Goal: Transaction & Acquisition: Purchase product/service

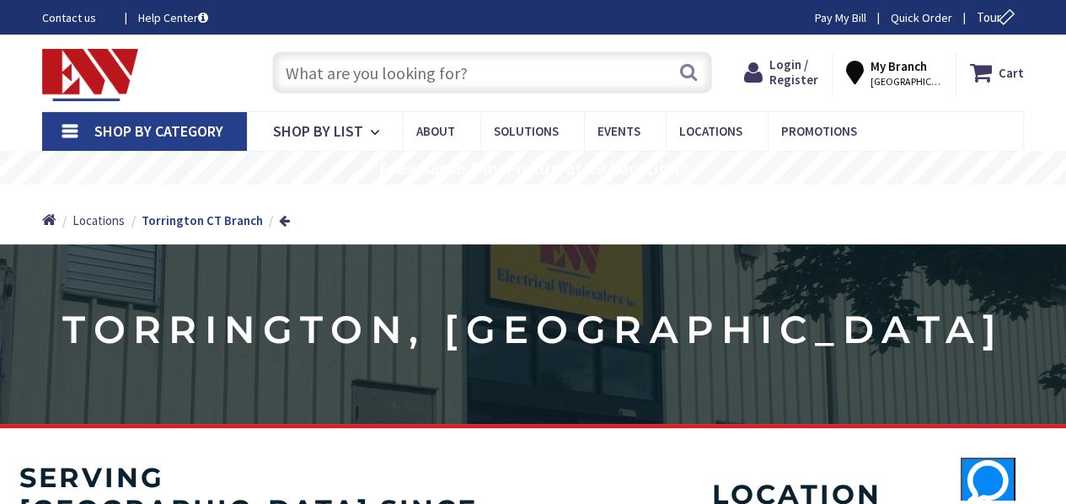
click at [440, 77] on input "text" at bounding box center [492, 72] width 440 height 42
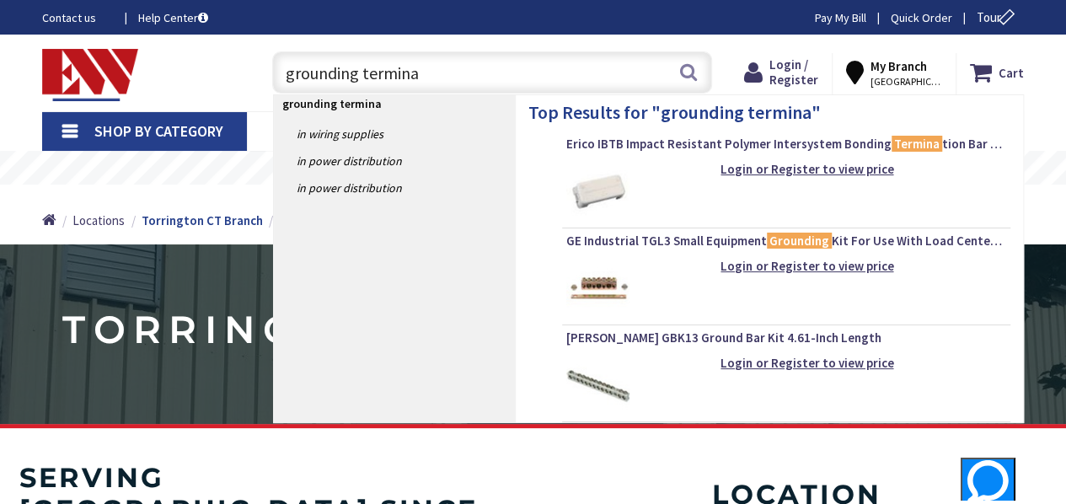
drag, startPoint x: 436, startPoint y: 75, endPoint x: 227, endPoint y: 82, distance: 209.9
click at [226, 82] on div "Toggle Nav grounding termina grounding termina Search Cart My Cart Close" at bounding box center [532, 73] width 1007 height 56
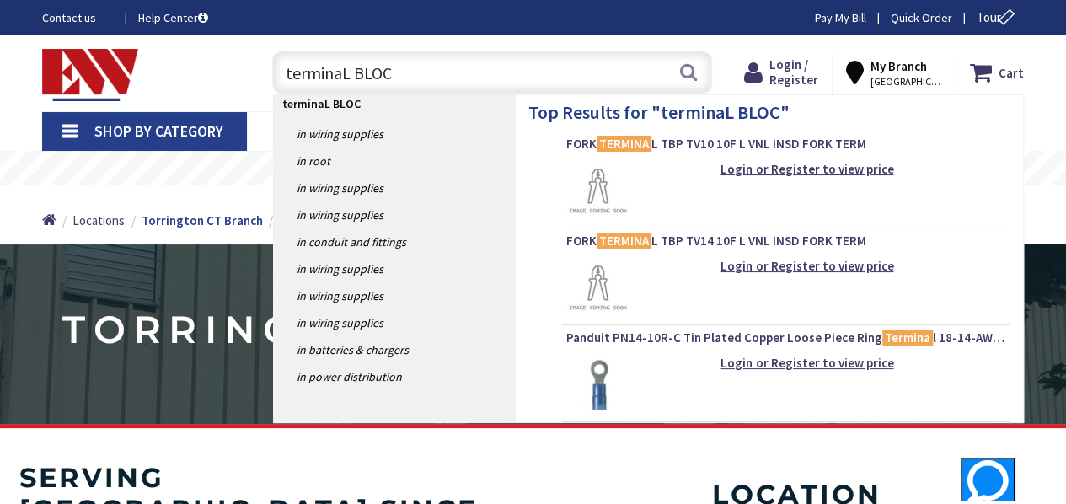
type input "terminaL BLOCK"
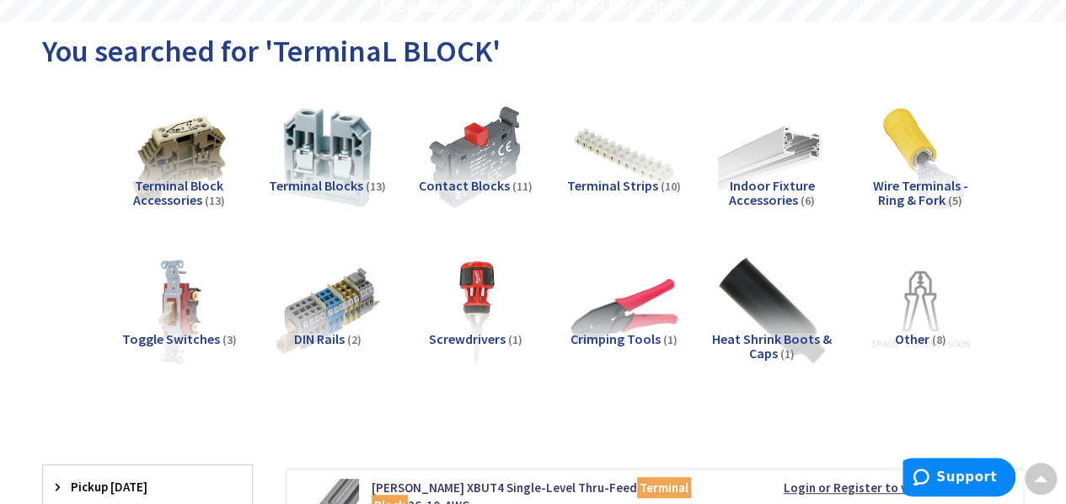
scroll to position [183, 0]
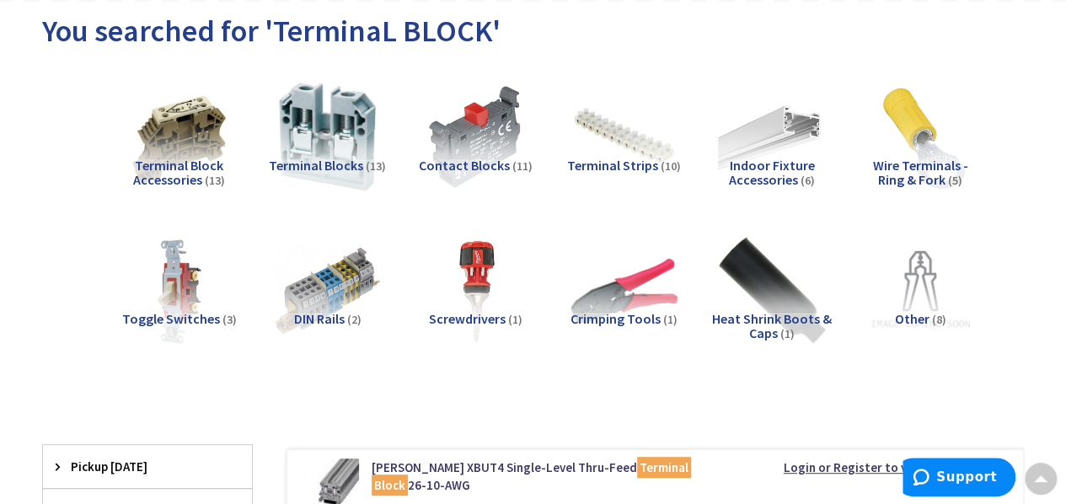
click at [346, 144] on img at bounding box center [328, 137] width 120 height 120
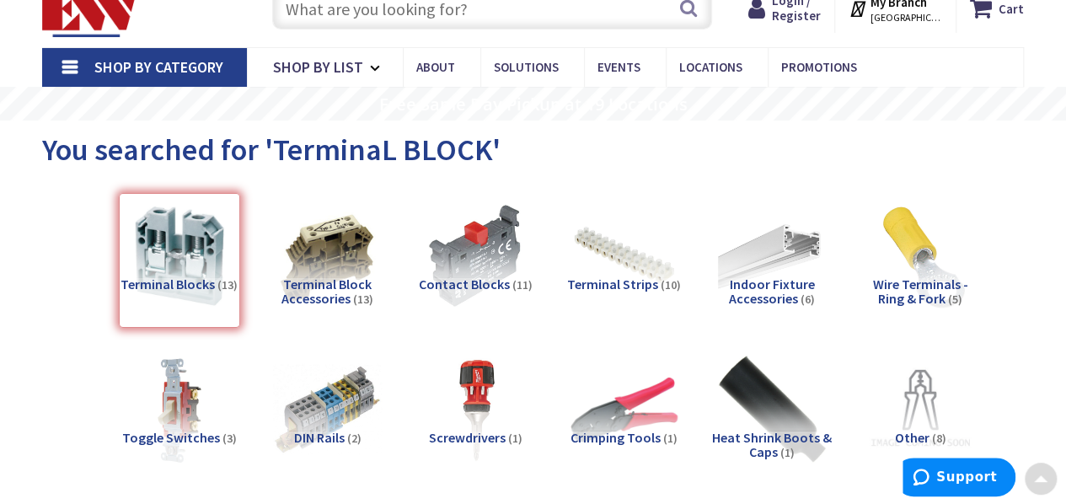
scroll to position [0, 0]
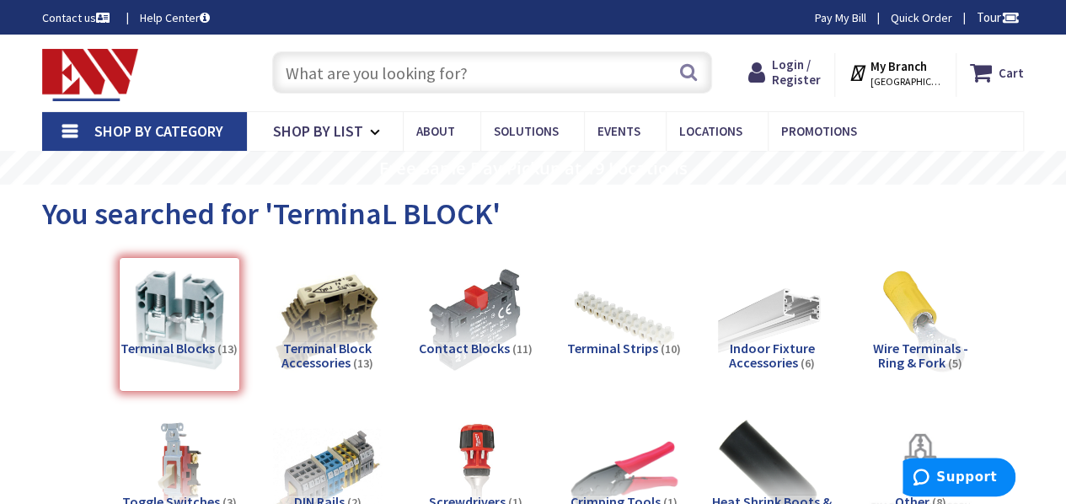
click at [358, 317] on img at bounding box center [328, 320] width 120 height 120
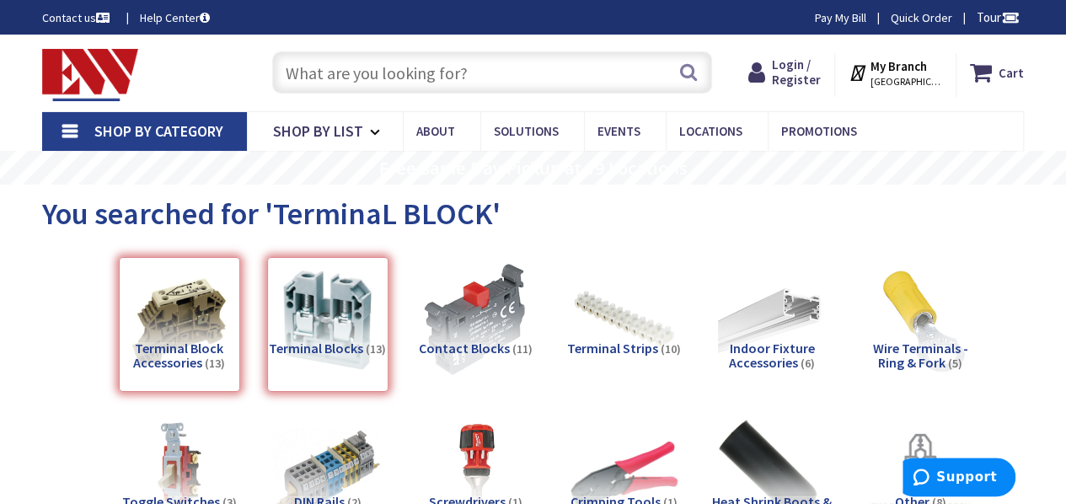
scroll to position [142, 0]
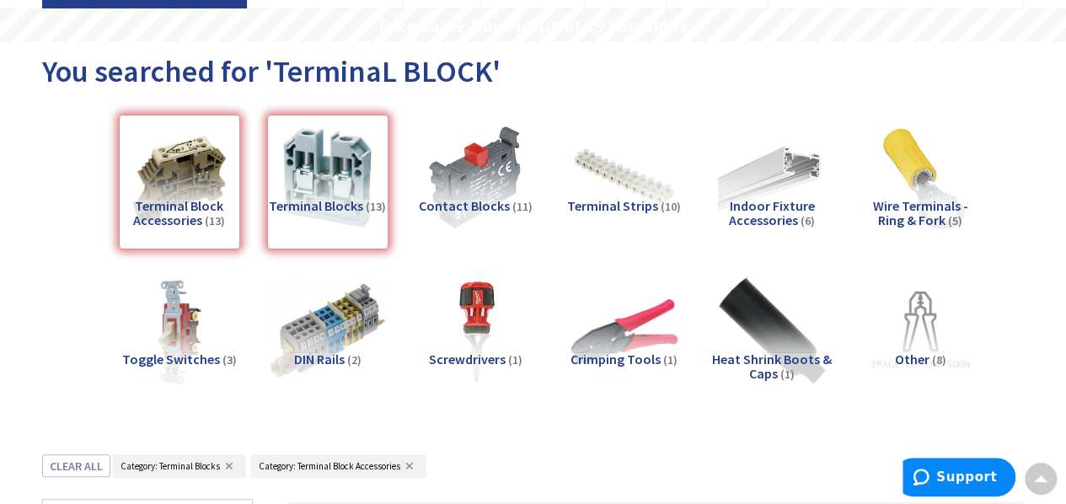
click at [346, 304] on img at bounding box center [328, 331] width 120 height 120
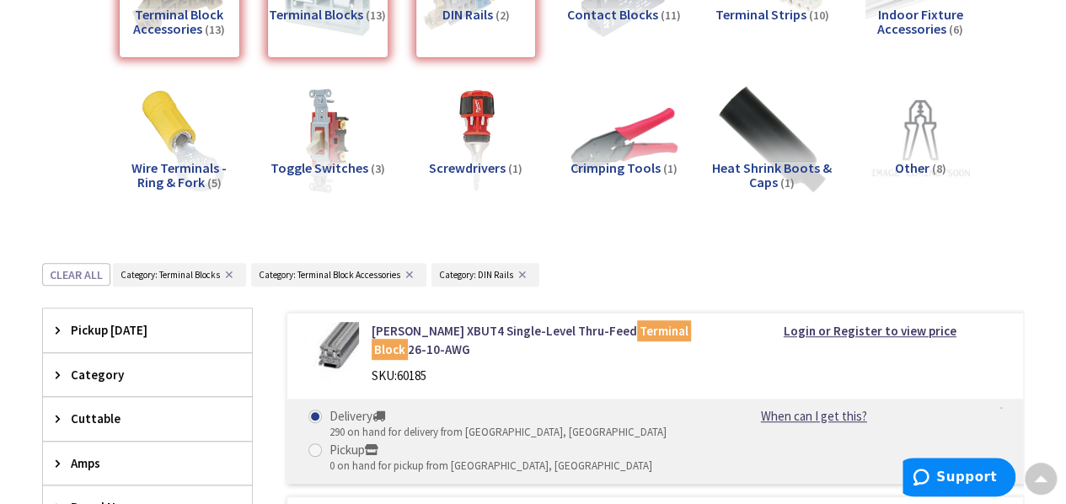
scroll to position [0, 0]
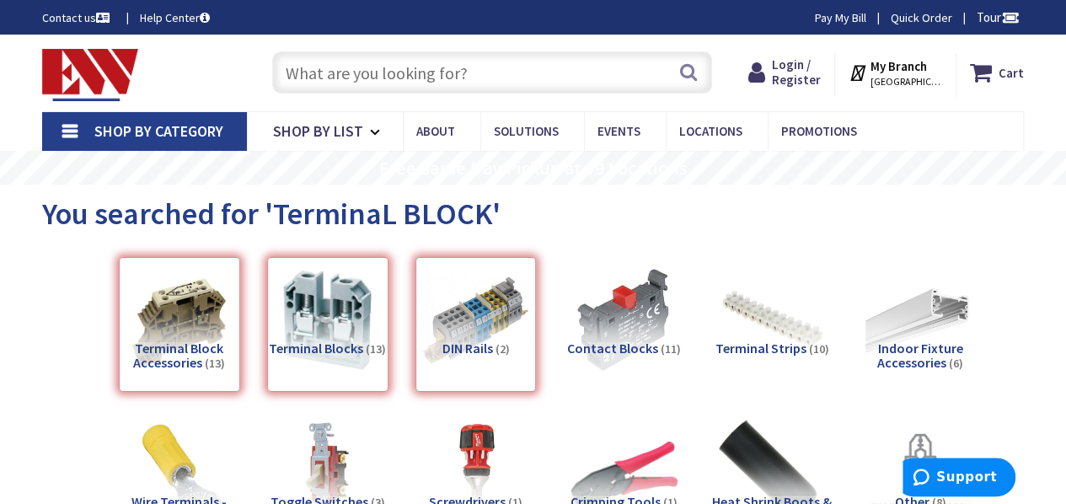
click at [408, 61] on input "text" at bounding box center [492, 72] width 440 height 42
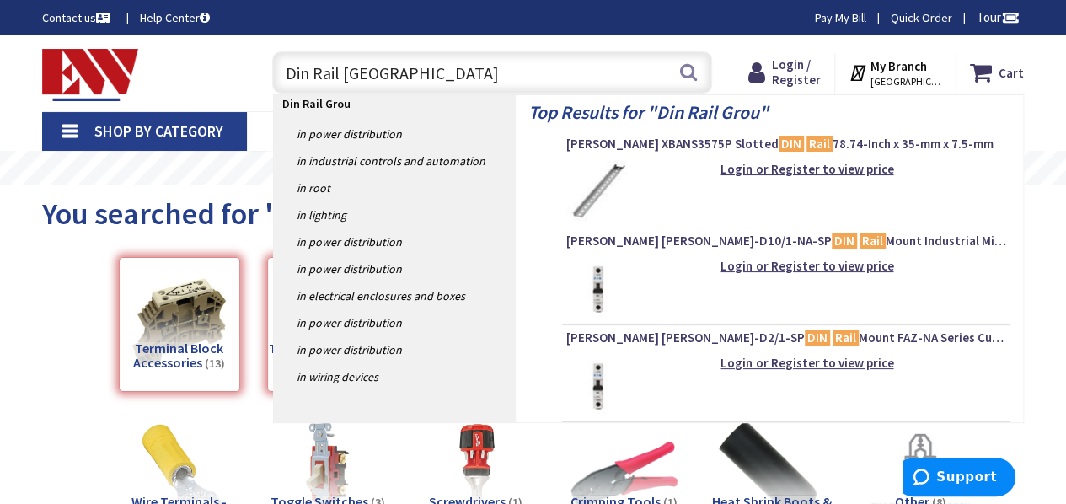
type input "Din Rail Ground"
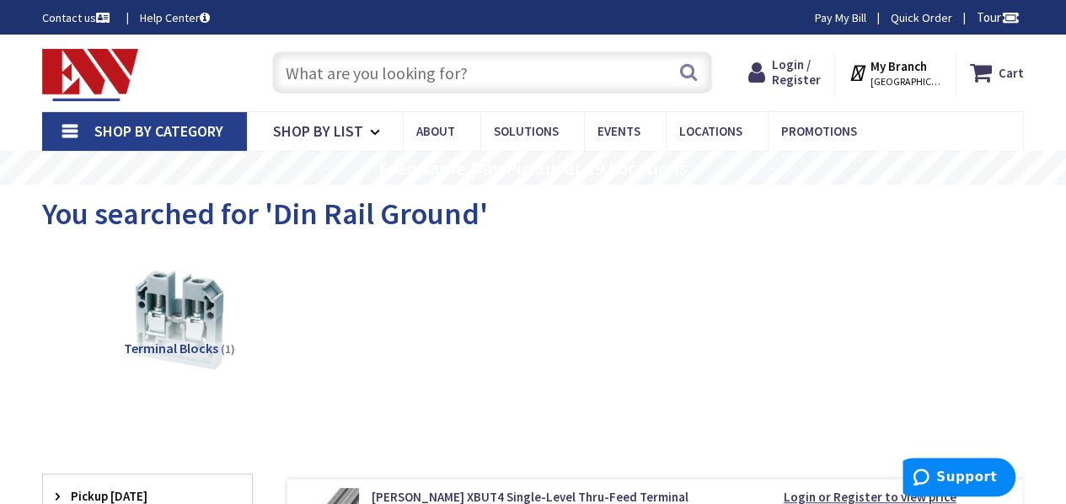
click at [321, 80] on input "text" at bounding box center [492, 72] width 440 height 42
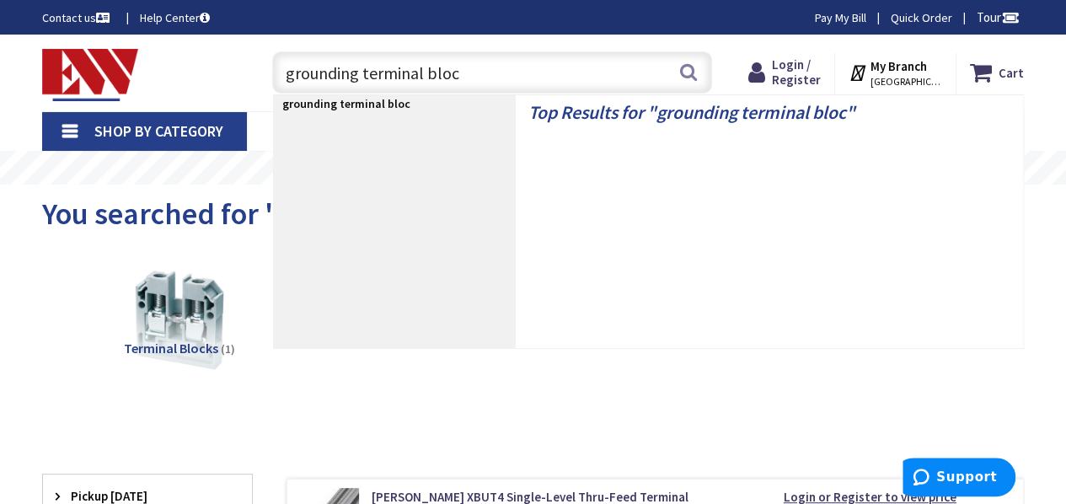
type input "grounding terminal block"
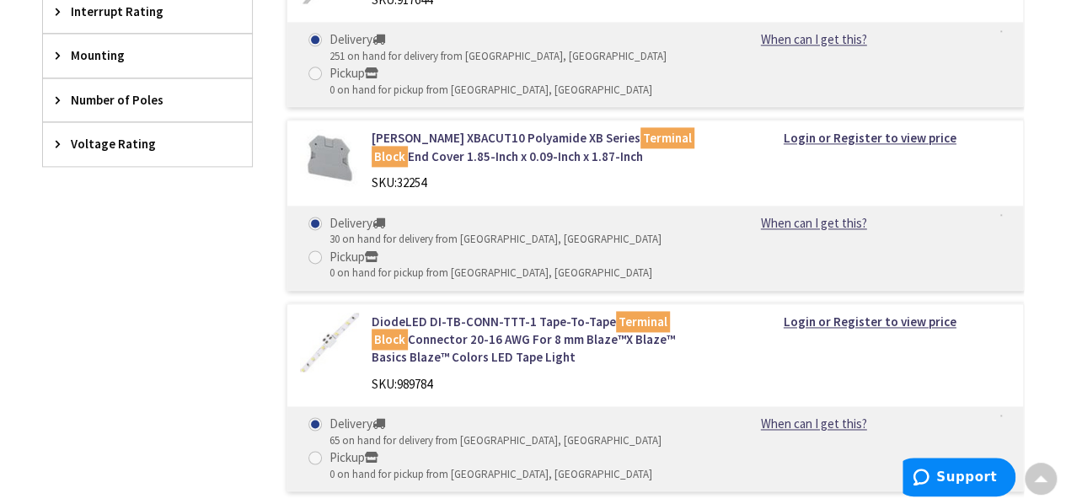
scroll to position [1078, 0]
drag, startPoint x: 421, startPoint y: 46, endPoint x: 227, endPoint y: 260, distance: 289.2
click at [227, 260] on div "Filters 74 items Pickup Today Stamford (0 mi) (3) Norwalk (8.92 mi) (1) Fairfie…" at bounding box center [147, 25] width 211 height 952
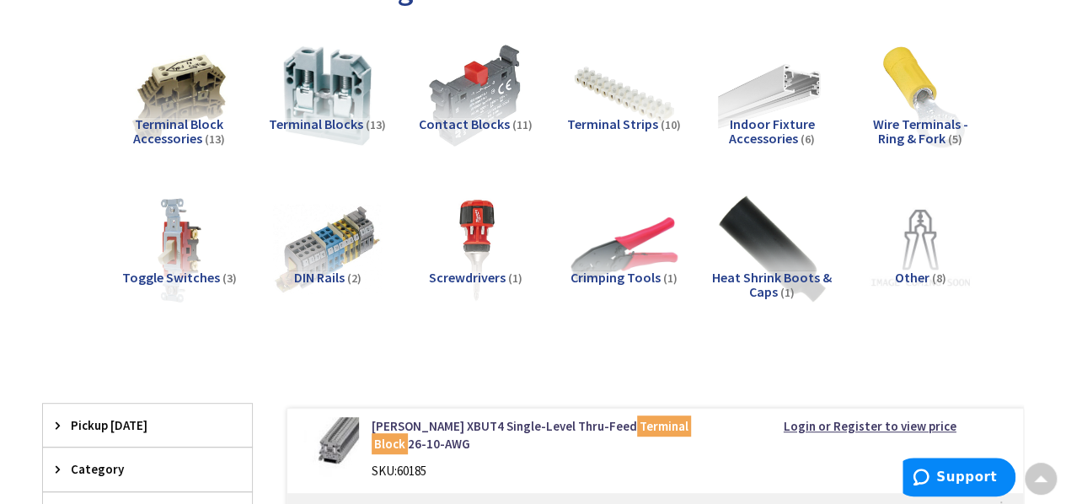
scroll to position [0, 0]
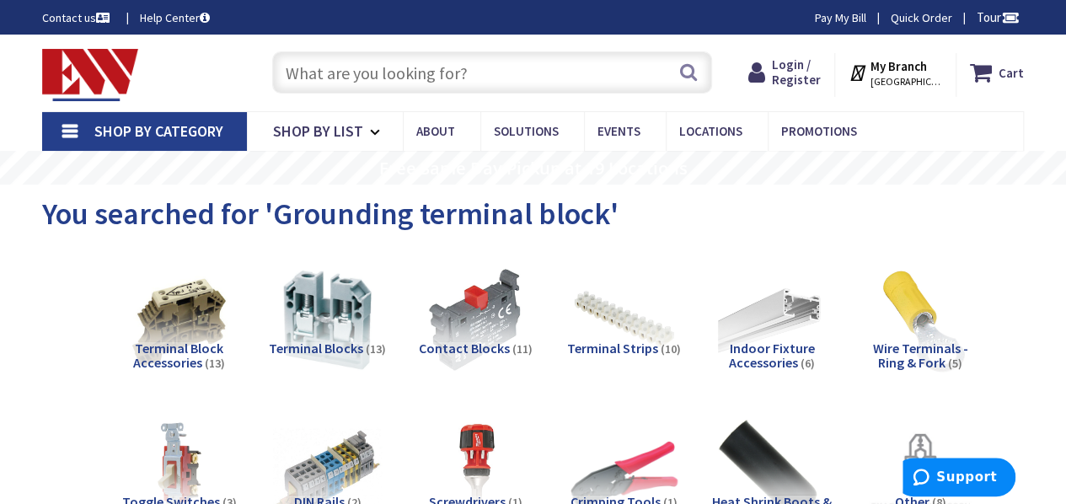
click at [398, 65] on input "text" at bounding box center [492, 72] width 440 height 42
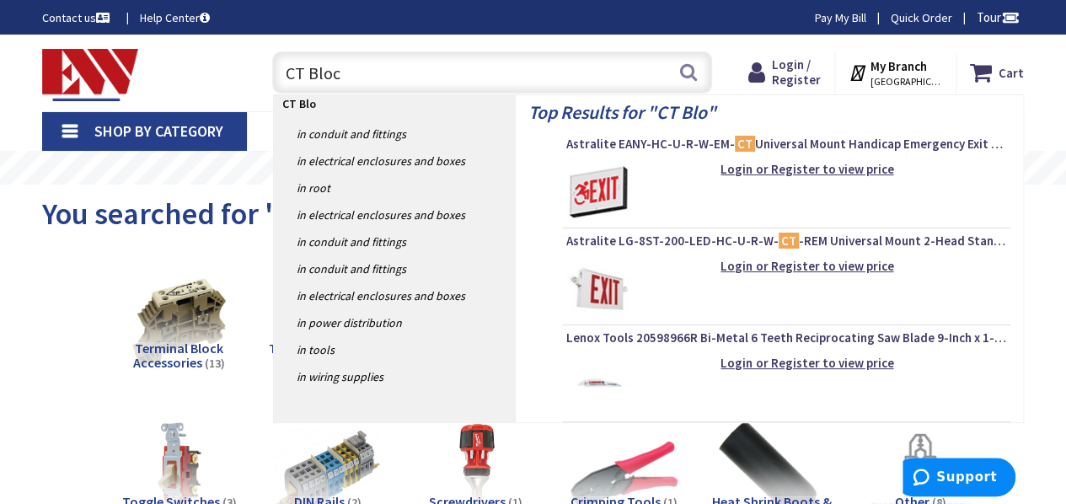
type input "CT Block"
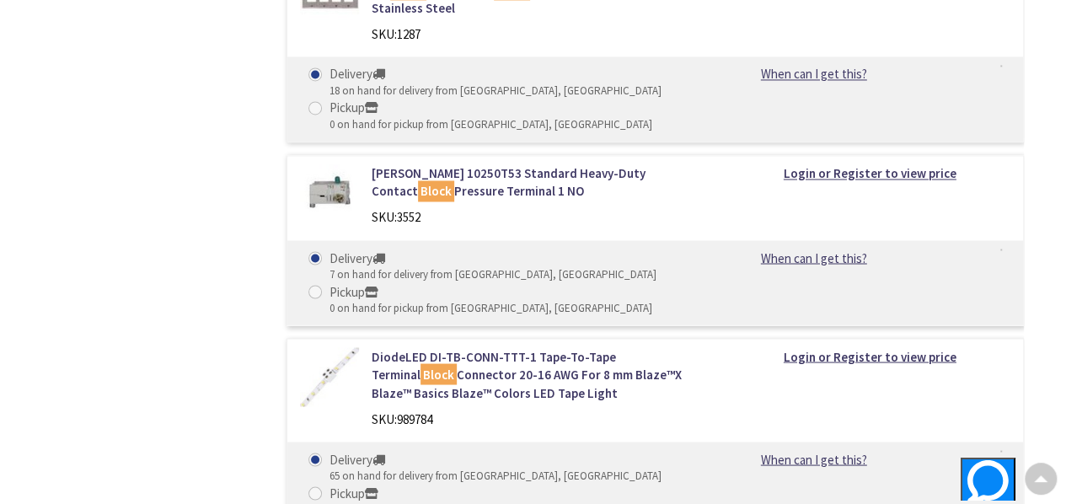
scroll to position [4558, 0]
